Goal: Information Seeking & Learning: Learn about a topic

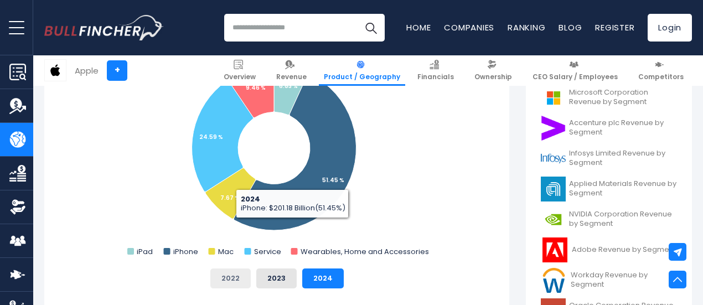
click at [222, 283] on button "2022" at bounding box center [230, 278] width 40 height 20
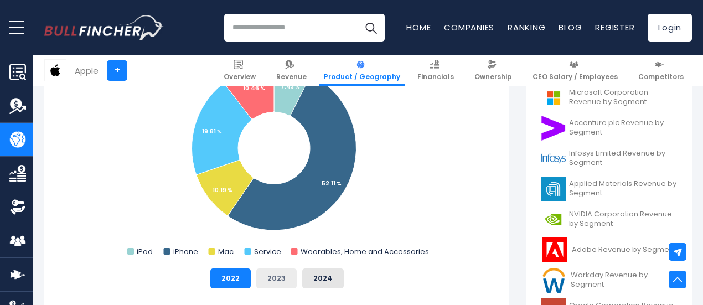
click at [256, 277] on button "2023" at bounding box center [276, 278] width 40 height 20
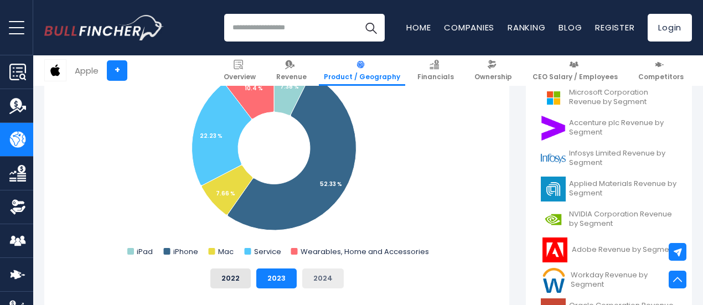
click at [305, 273] on button "2024" at bounding box center [322, 278] width 41 height 20
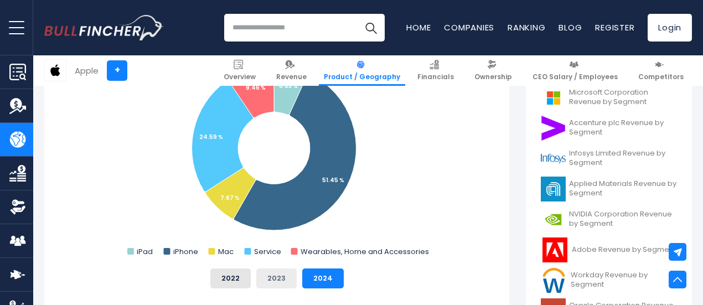
click at [267, 275] on button "2023" at bounding box center [276, 278] width 40 height 20
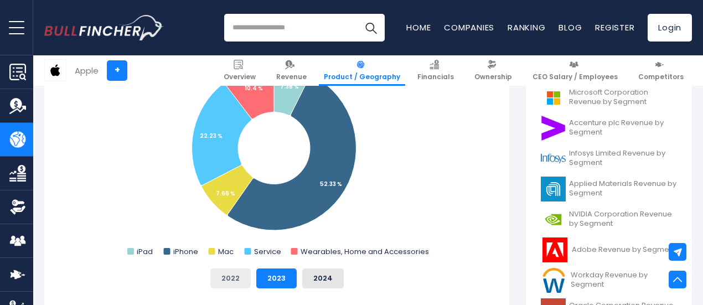
click at [221, 275] on button "2022" at bounding box center [230, 278] width 40 height 20
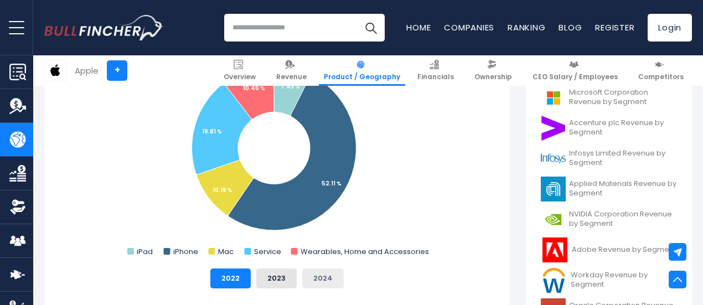
click at [319, 282] on button "2024" at bounding box center [322, 278] width 41 height 20
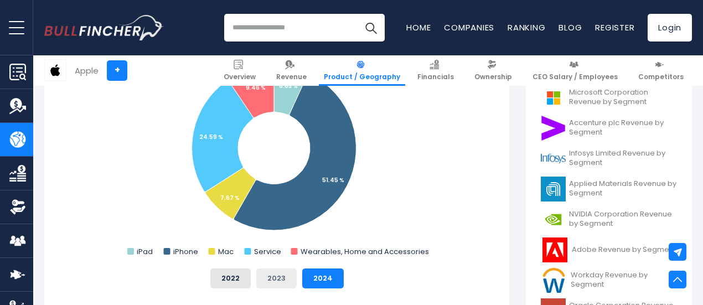
click at [263, 277] on button "2023" at bounding box center [276, 278] width 40 height 20
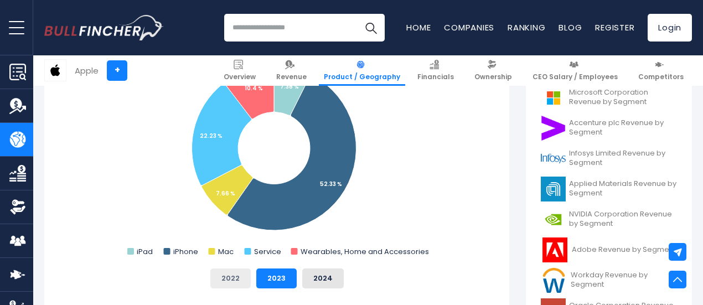
click at [228, 278] on button "2022" at bounding box center [230, 278] width 40 height 20
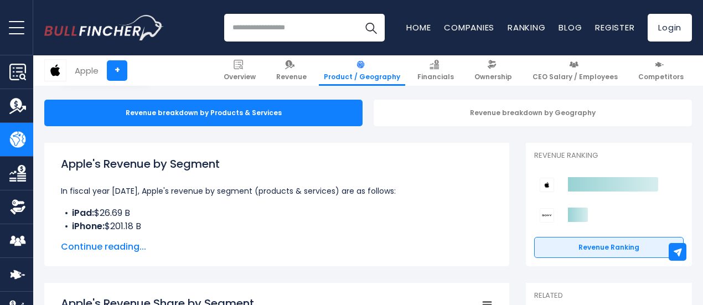
scroll to position [105, 0]
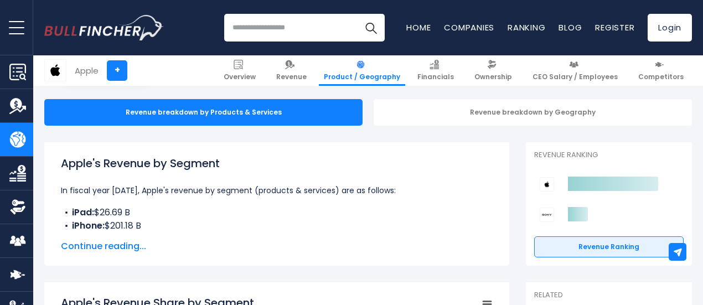
click at [111, 245] on span "Continue reading..." at bounding box center [277, 246] width 432 height 13
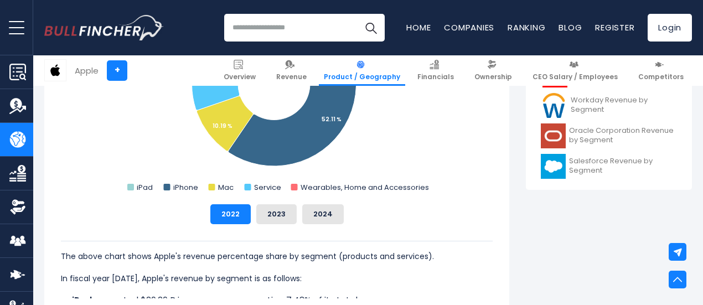
scroll to position [532, 0]
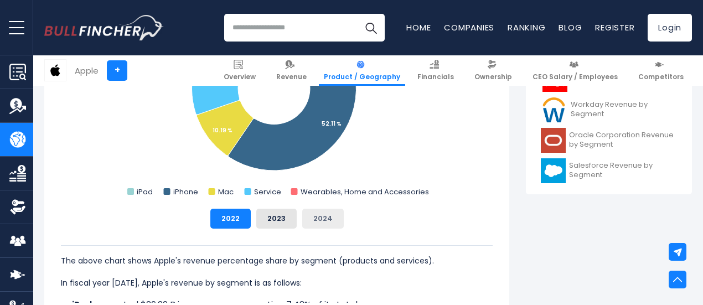
click at [320, 221] on button "2024" at bounding box center [322, 219] width 41 height 20
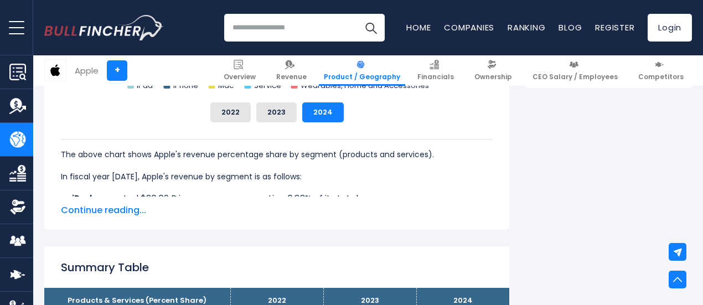
scroll to position [637, 0]
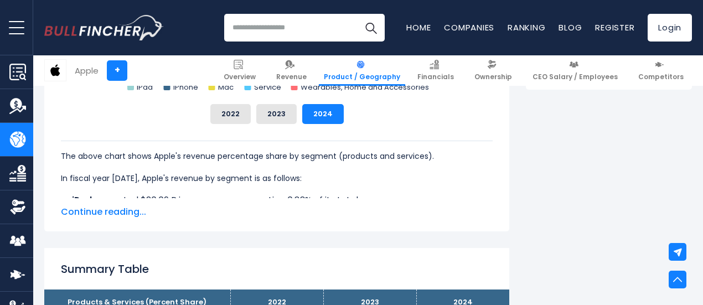
click at [111, 205] on span "Continue reading..." at bounding box center [277, 211] width 432 height 13
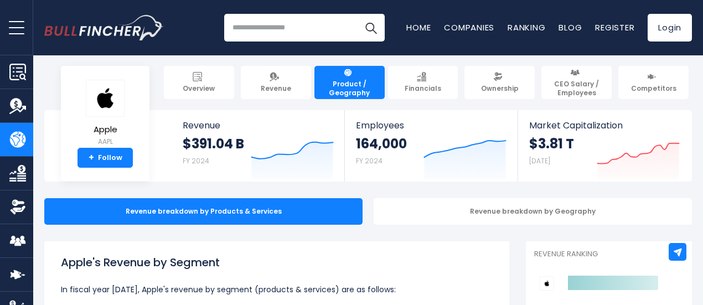
scroll to position [0, 0]
